Goal: Task Accomplishment & Management: Use online tool/utility

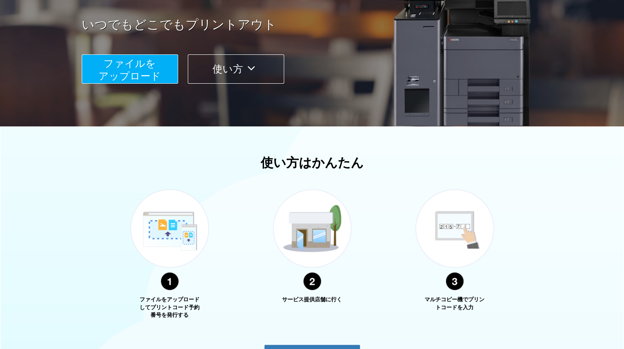
scroll to position [150, 0]
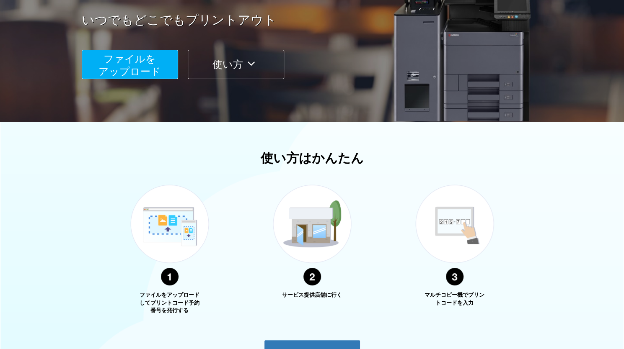
click at [133, 67] on span "ファイルを ​​アップロード" at bounding box center [129, 65] width 62 height 24
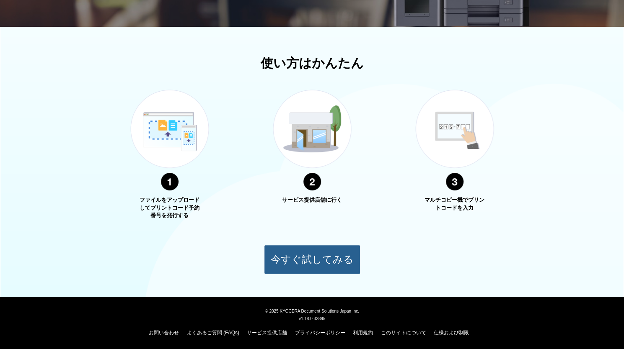
click at [295, 260] on button "今すぐ試してみる" at bounding box center [312, 259] width 96 height 29
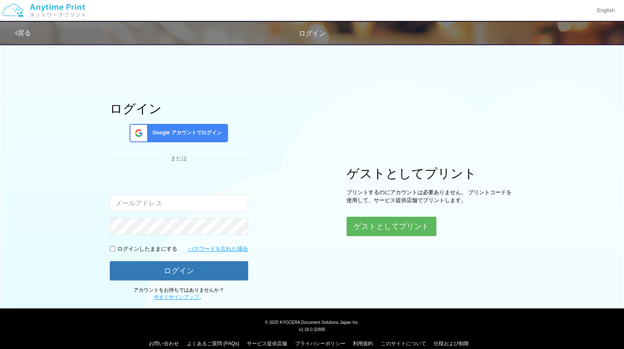
click at [154, 203] on input "email" at bounding box center [179, 203] width 138 height 17
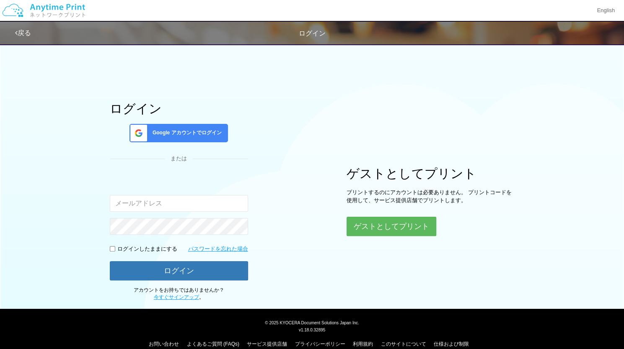
type input "hatano@at-tract.com"
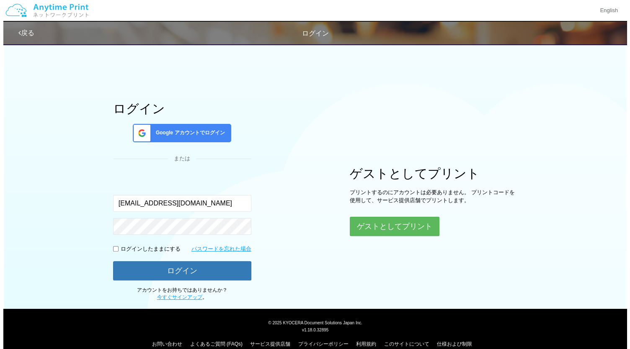
scroll to position [12, 0]
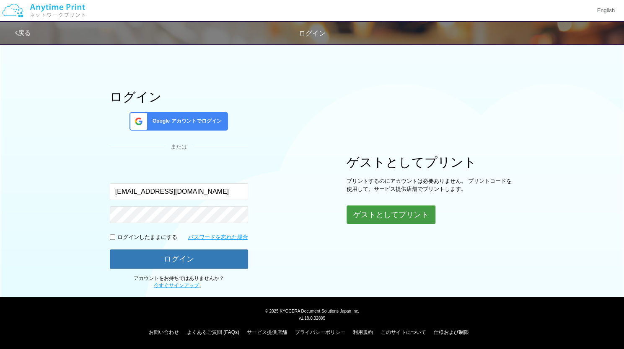
click at [378, 213] on button "ゲストとしてプリント" at bounding box center [390, 215] width 89 height 18
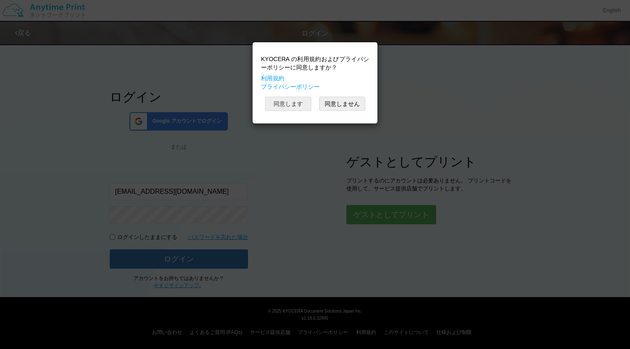
click at [287, 100] on button "同意します" at bounding box center [288, 104] width 46 height 14
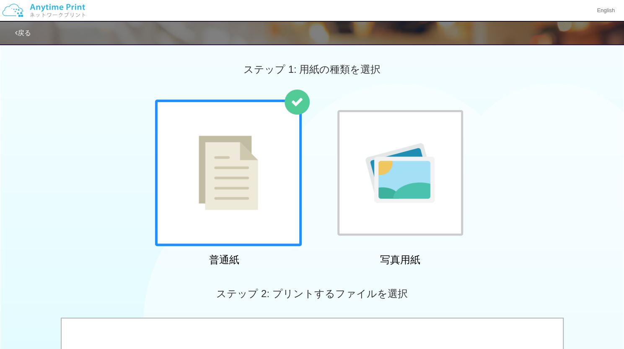
click at [253, 180] on img at bounding box center [228, 173] width 59 height 75
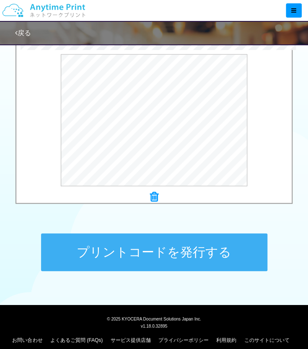
scroll to position [281, 0]
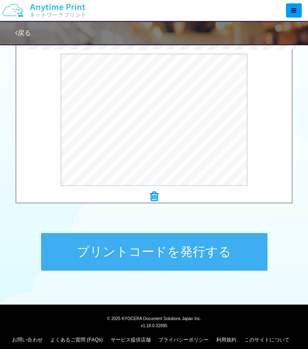
click at [145, 242] on button "プリントコードを発行する" at bounding box center [154, 252] width 226 height 38
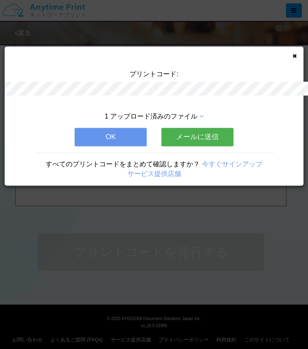
scroll to position [0, 0]
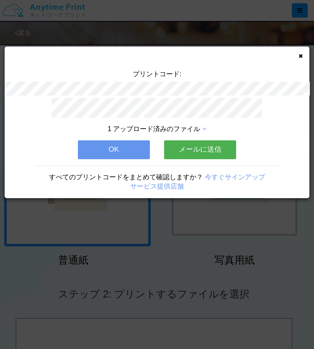
click at [123, 144] on button "OK" at bounding box center [114, 149] width 72 height 18
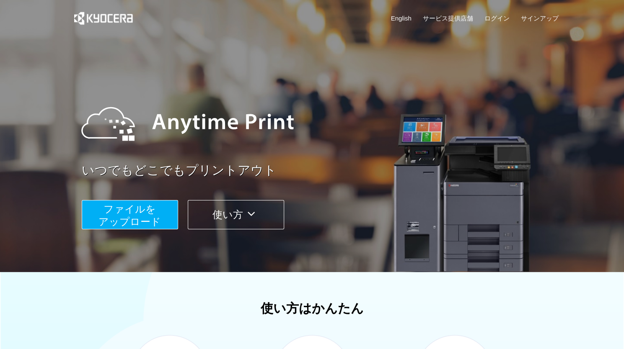
click at [124, 204] on span "ファイルを ​​アップロード" at bounding box center [129, 216] width 62 height 24
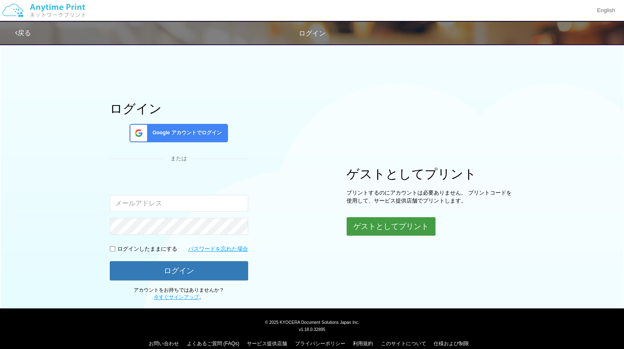
click at [364, 222] on button "ゲストとしてプリント" at bounding box center [390, 226] width 89 height 18
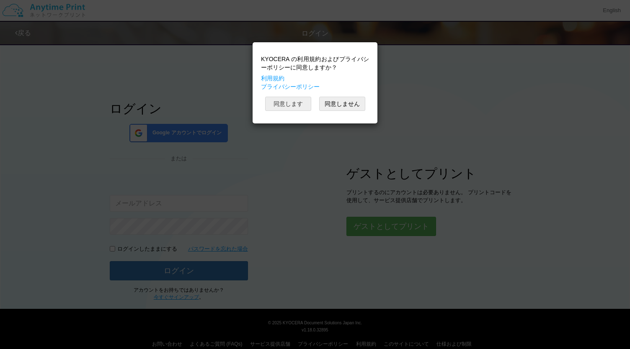
click at [291, 104] on button "同意します" at bounding box center [288, 104] width 46 height 14
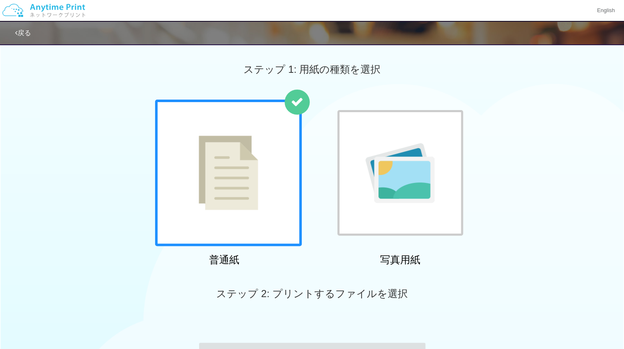
click at [257, 152] on div at bounding box center [228, 173] width 147 height 147
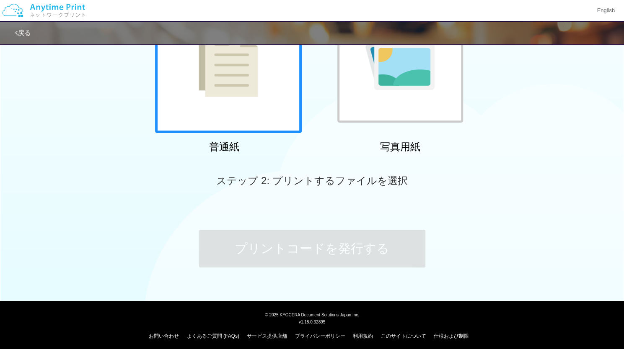
scroll to position [116, 0]
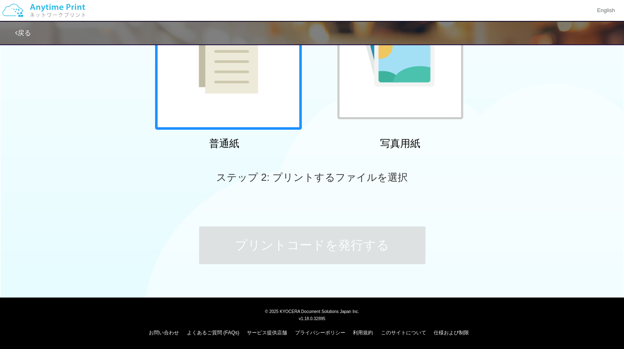
click at [221, 81] on div at bounding box center [228, 56] width 147 height 147
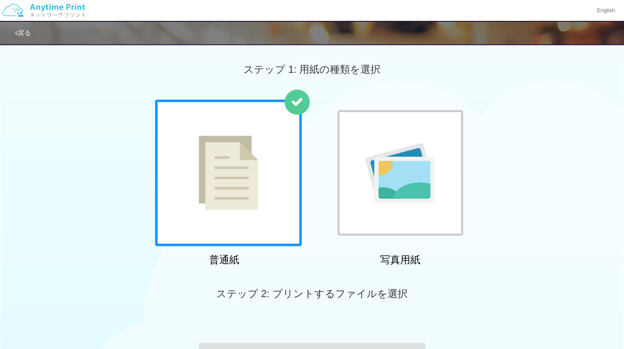
scroll to position [0, 0]
click at [242, 116] on div at bounding box center [228, 172] width 147 height 147
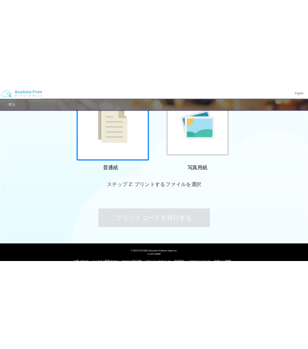
scroll to position [0, 0]
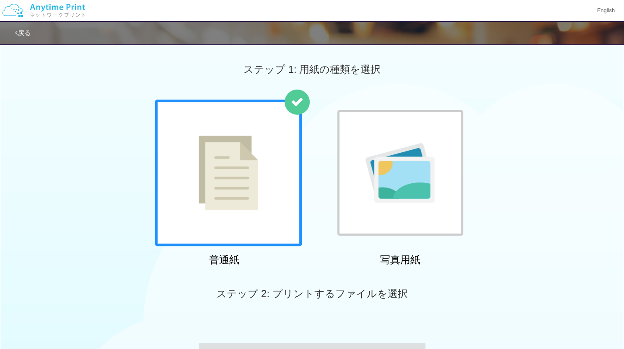
click at [29, 29] on link "戻る" at bounding box center [23, 32] width 16 height 7
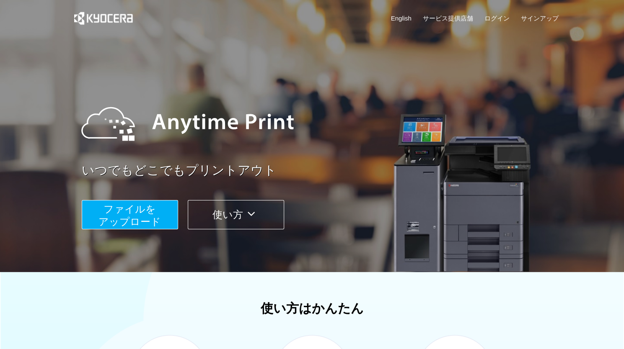
click at [147, 224] on span "ファイルを ​​アップロード" at bounding box center [129, 216] width 62 height 24
click at [148, 201] on button "ファイルを ​​アップロード" at bounding box center [130, 214] width 96 height 29
click at [141, 207] on span "ファイルを ​​アップロード" at bounding box center [129, 216] width 62 height 24
